Goal: Navigation & Orientation: Find specific page/section

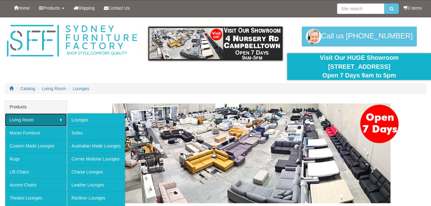
click at [49, 122] on link "Living Room" at bounding box center [36, 119] width 62 height 13
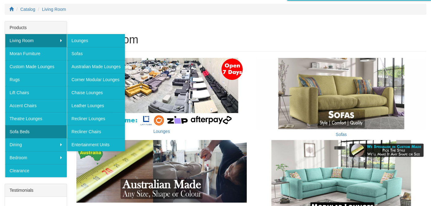
scroll to position [92, 0]
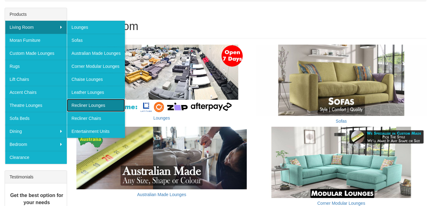
click at [83, 100] on link "Recliner Lounges" at bounding box center [96, 105] width 58 height 13
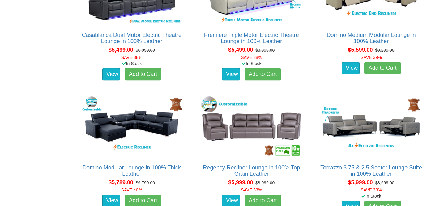
scroll to position [2968, 0]
